Goal: Find specific page/section: Find specific page/section

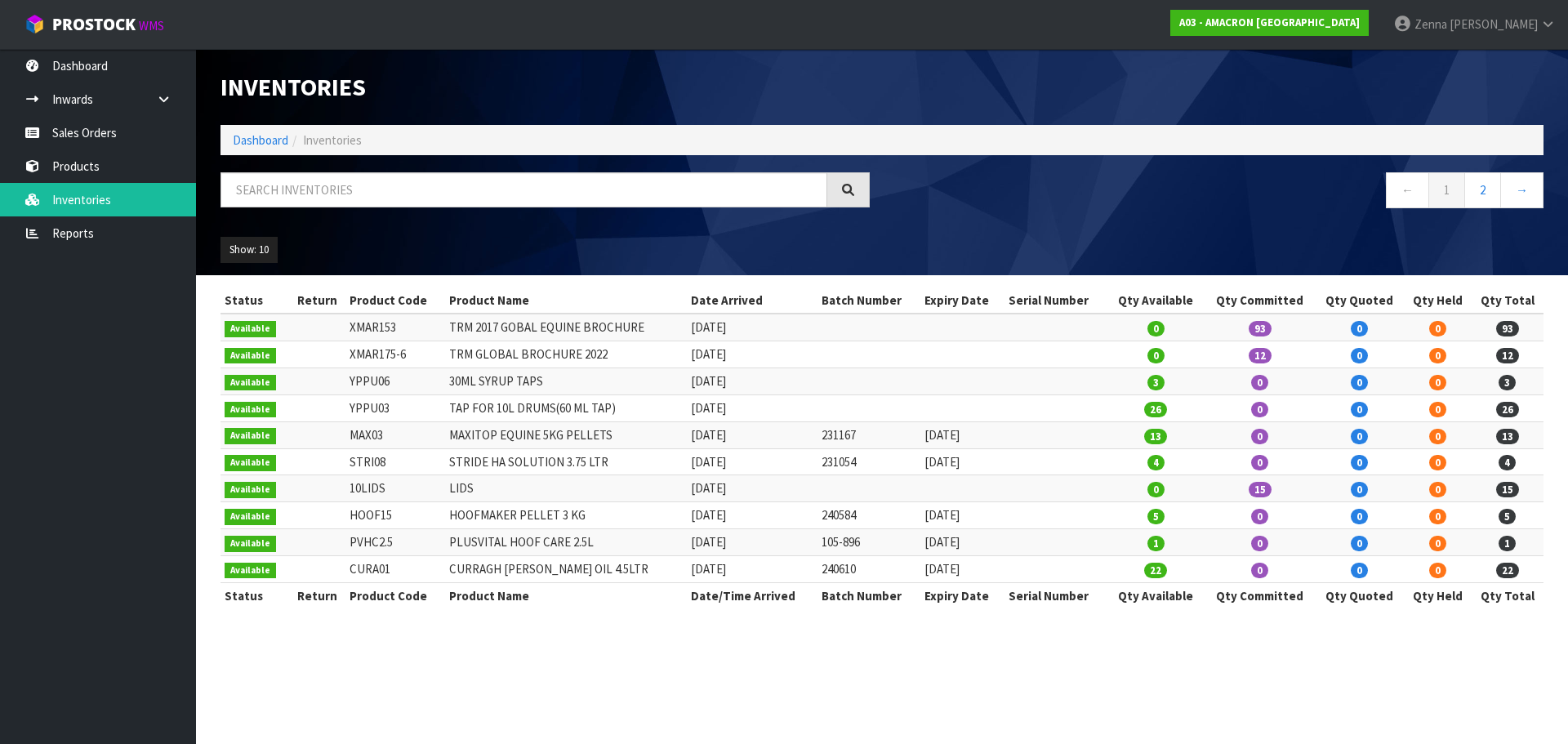
click at [373, 147] on ol "Dashboard Inventories" at bounding box center [881, 140] width 1323 height 30
click at [374, 146] on ol "Dashboard Inventories" at bounding box center [881, 140] width 1323 height 30
click at [356, 202] on input "text" at bounding box center [523, 190] width 607 height 35
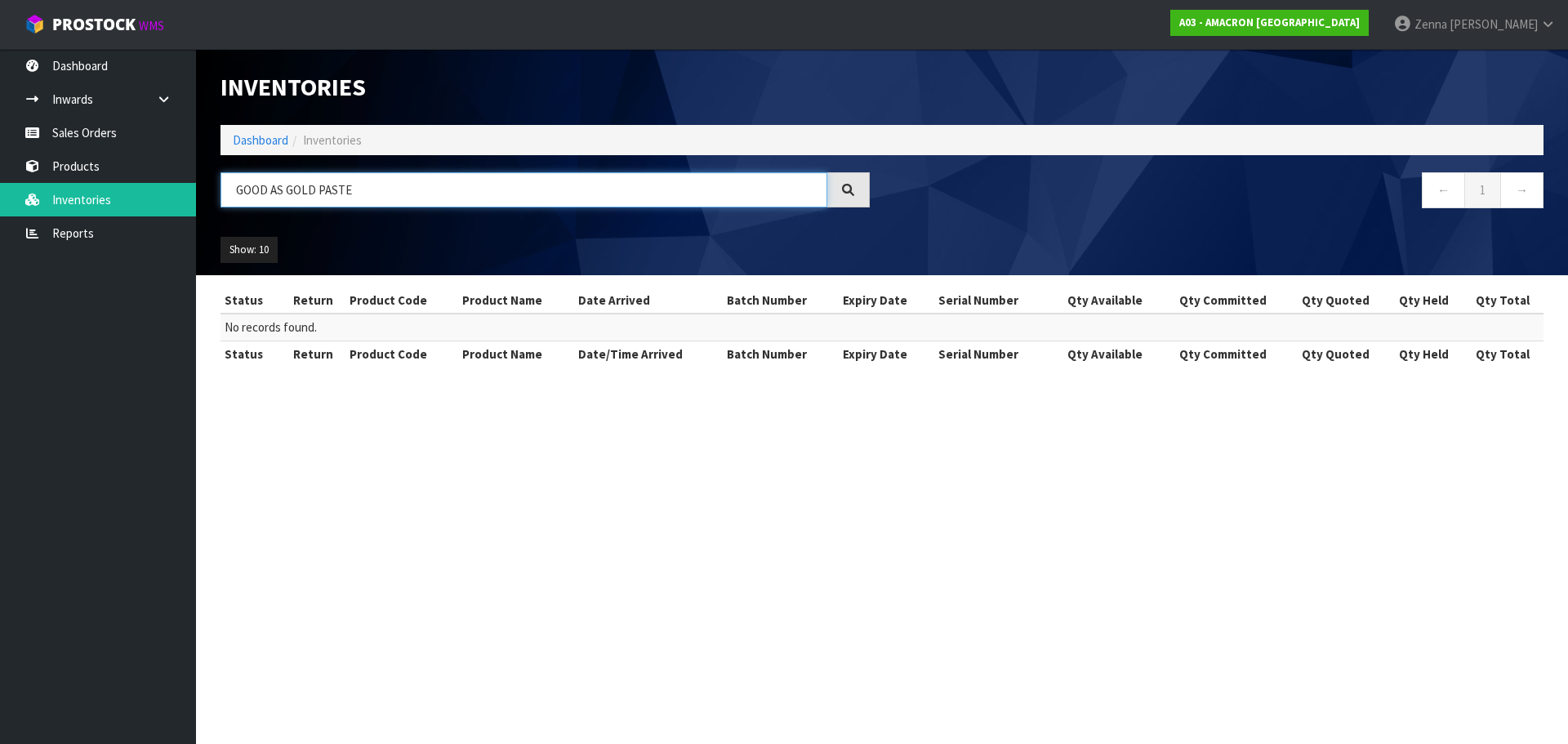
drag, startPoint x: 359, startPoint y: 203, endPoint x: 270, endPoint y: 225, distance: 91.7
click at [270, 225] on div "Inventories Dashboard Inventories GOOD AS GOLD PASTE ← 1 → Show: 10 5 10 25 50 …" at bounding box center [881, 163] width 1348 height 227
drag, startPoint x: 282, startPoint y: 195, endPoint x: 265, endPoint y: 195, distance: 17.0
click at [265, 195] on input "GOOD" at bounding box center [523, 190] width 607 height 35
type input "GOOD"
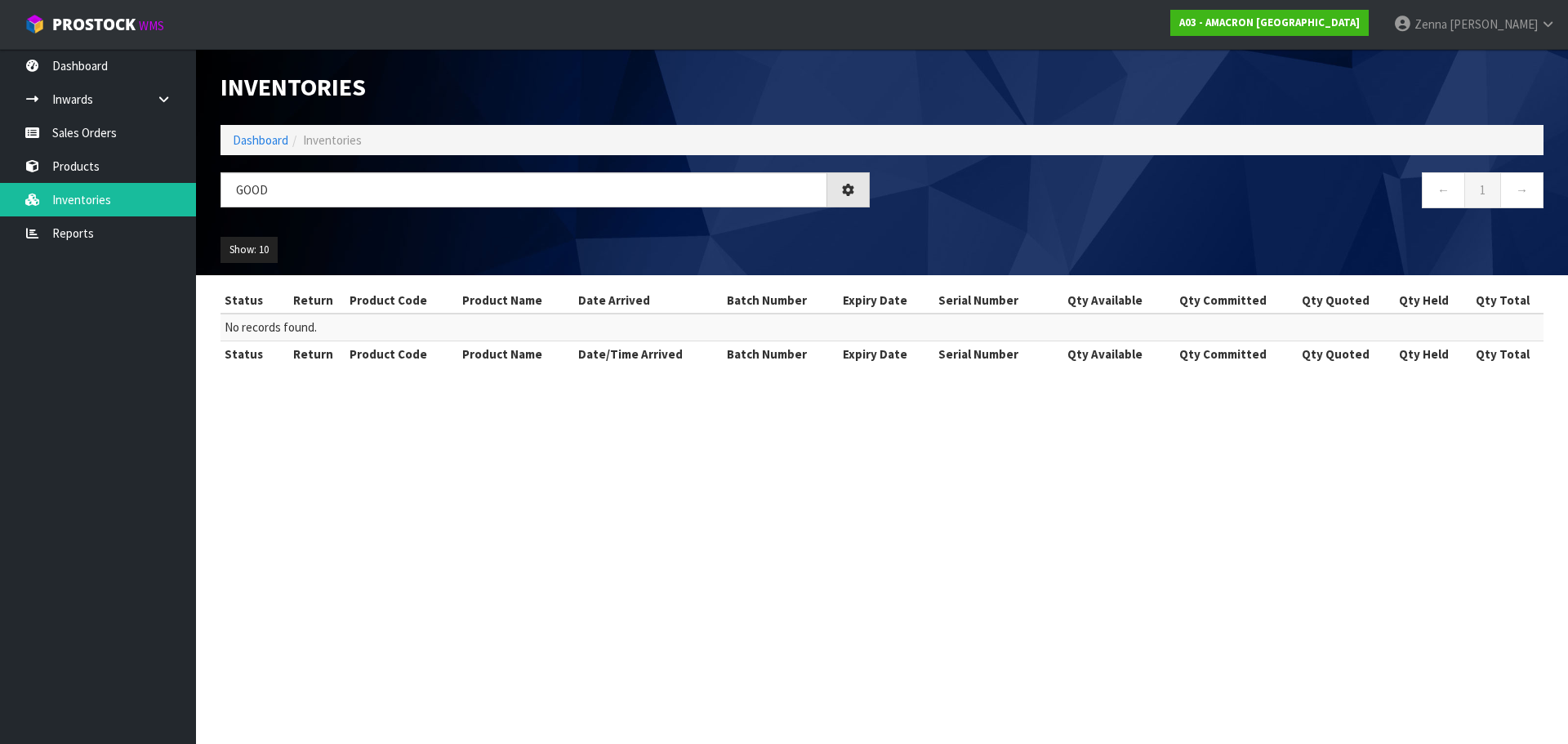
click at [852, 191] on icon at bounding box center [848, 190] width 12 height 12
click at [110, 197] on link "Inventories" at bounding box center [97, 199] width 196 height 33
click at [99, 170] on link "Products" at bounding box center [97, 166] width 196 height 33
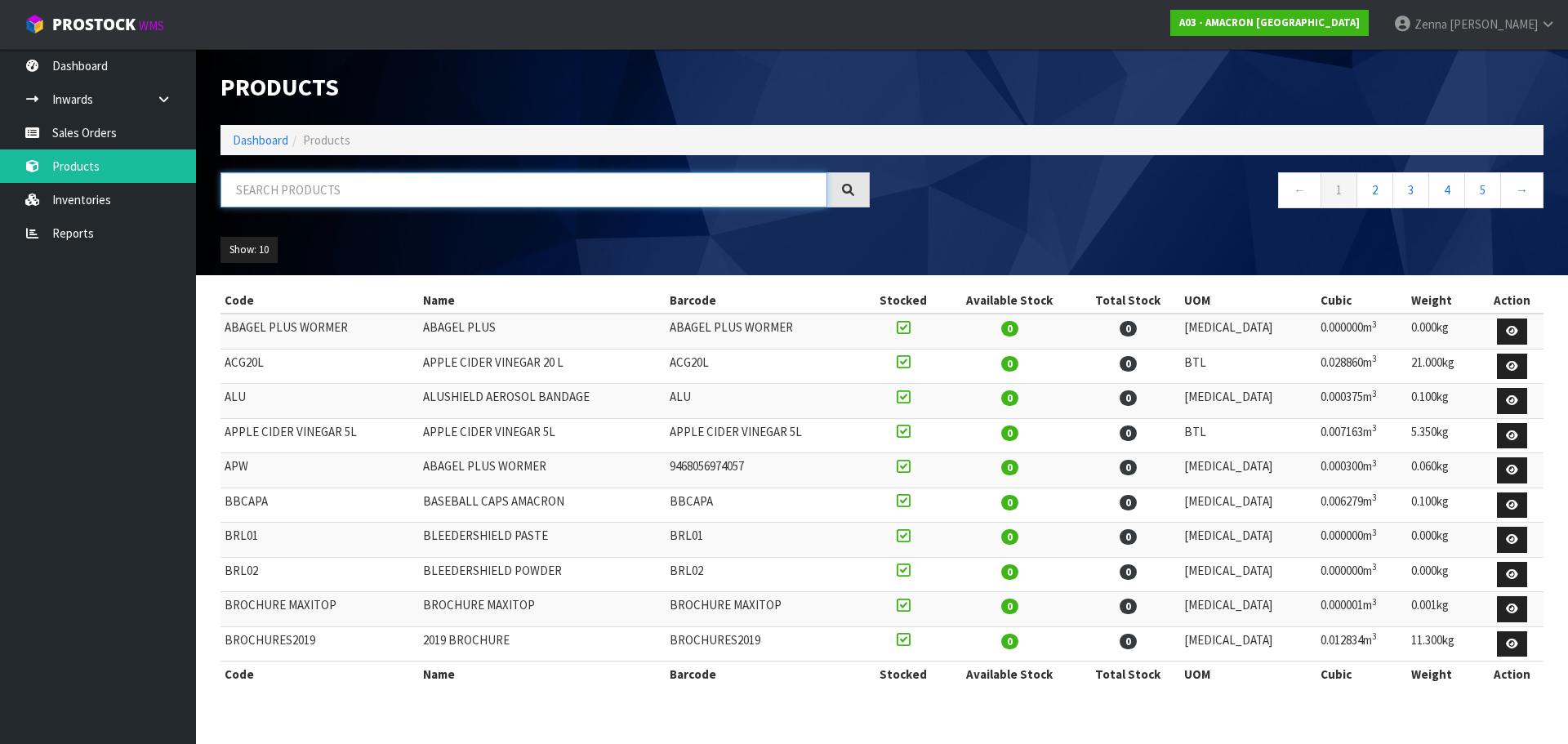
click at [399, 195] on input "text" at bounding box center [523, 190] width 607 height 35
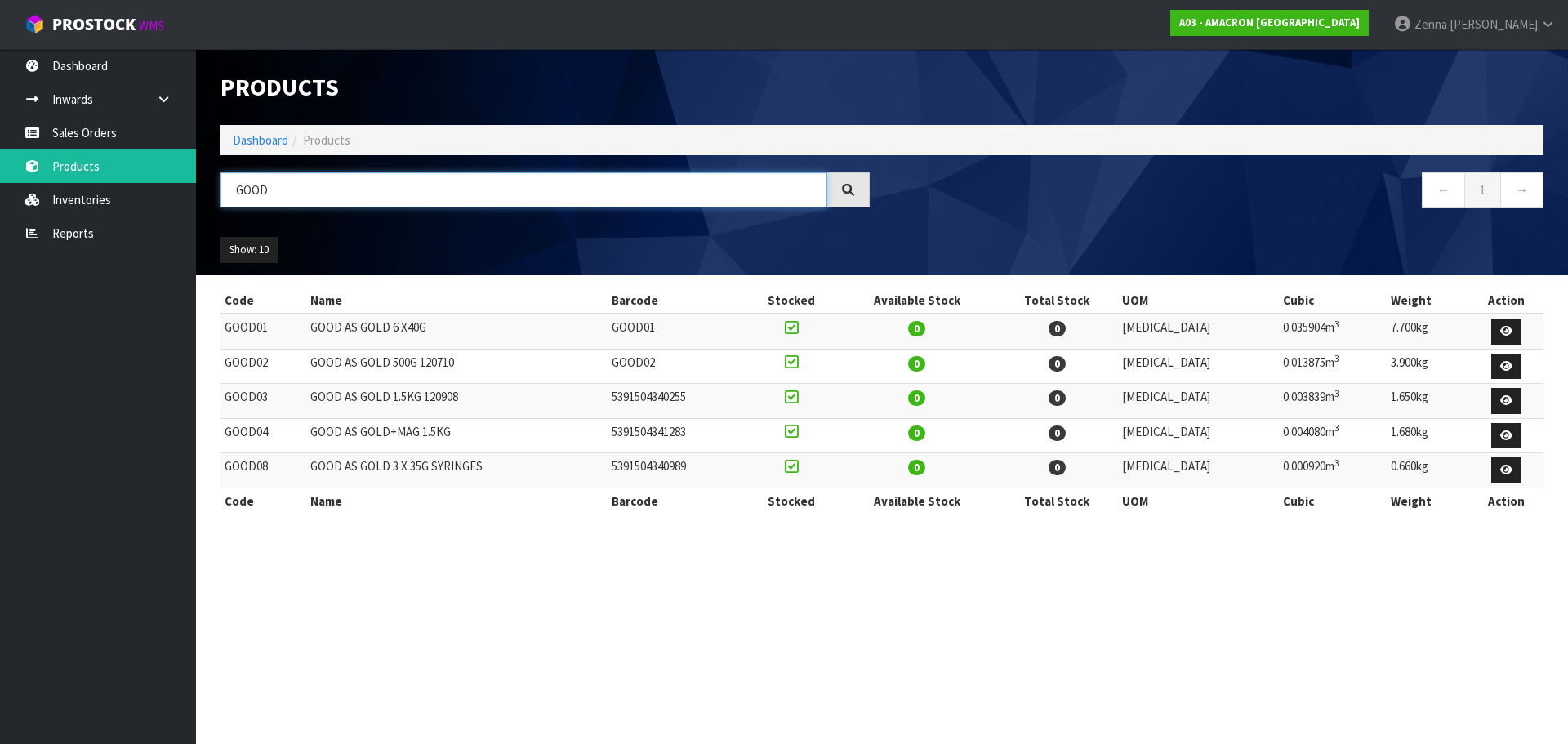
drag, startPoint x: 297, startPoint y: 202, endPoint x: 234, endPoint y: 180, distance: 66.7
click at [251, 203] on input "GOOD" at bounding box center [523, 190] width 607 height 35
type input "G"
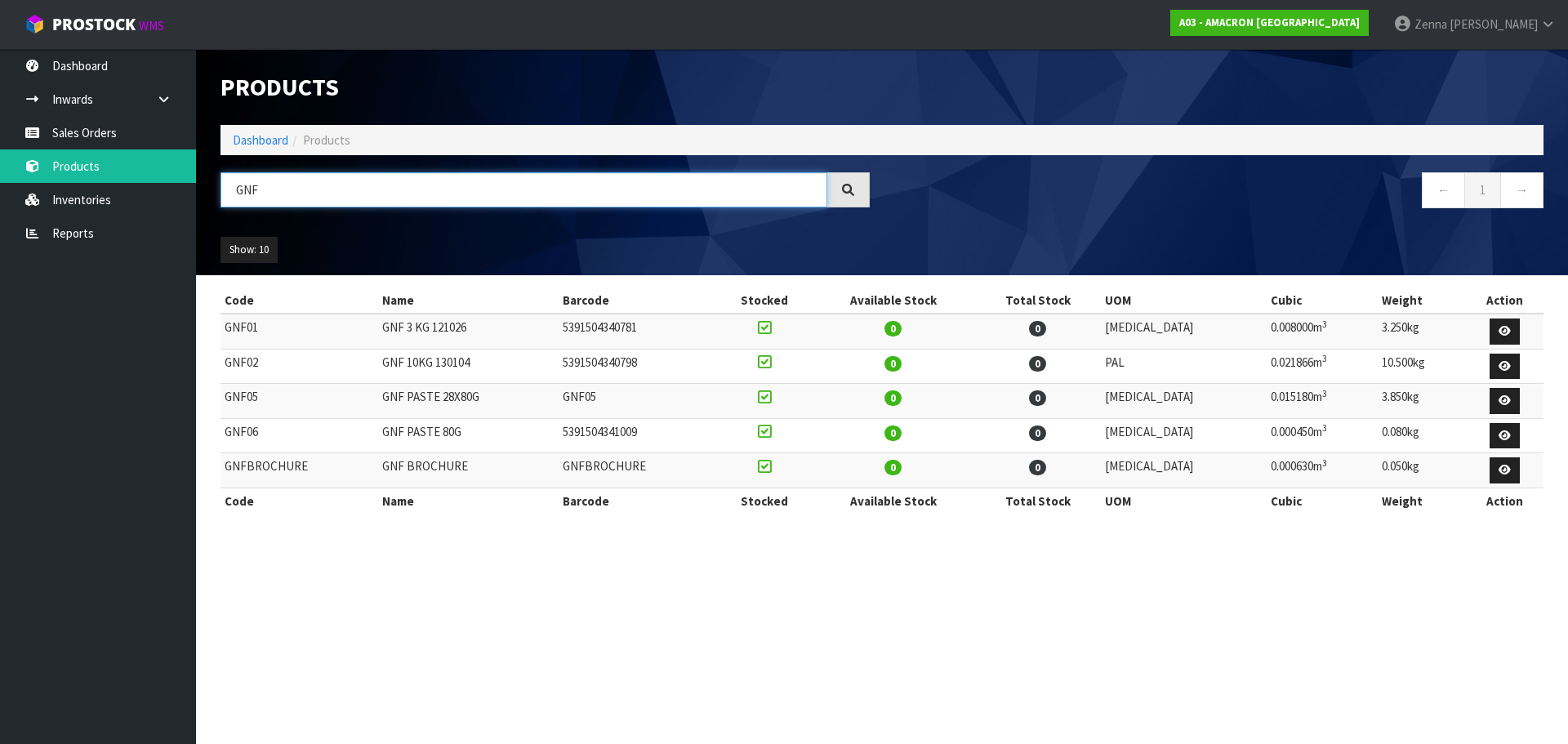
drag, startPoint x: 323, startPoint y: 191, endPoint x: 218, endPoint y: 200, distance: 105.4
click at [218, 200] on div "GNF" at bounding box center [544, 196] width 673 height 47
type input "HOOFMAKER"
